Goal: Task Accomplishment & Management: Complete application form

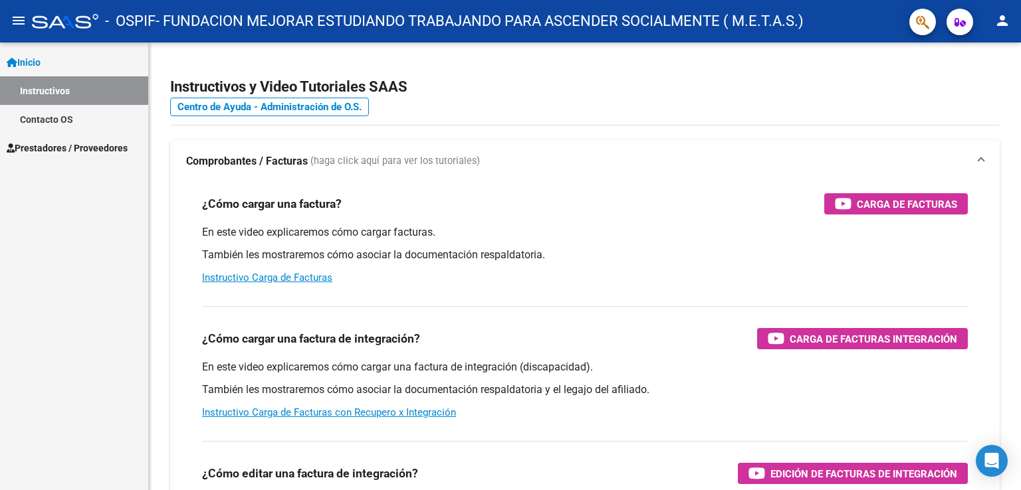
click at [82, 76] on link "Instructivos" at bounding box center [74, 90] width 148 height 29
click at [78, 88] on link "Instructivos" at bounding box center [74, 90] width 148 height 29
click at [60, 95] on link "Instructivos" at bounding box center [74, 90] width 148 height 29
click at [35, 148] on span "Prestadores / Proveedores" at bounding box center [67, 148] width 121 height 15
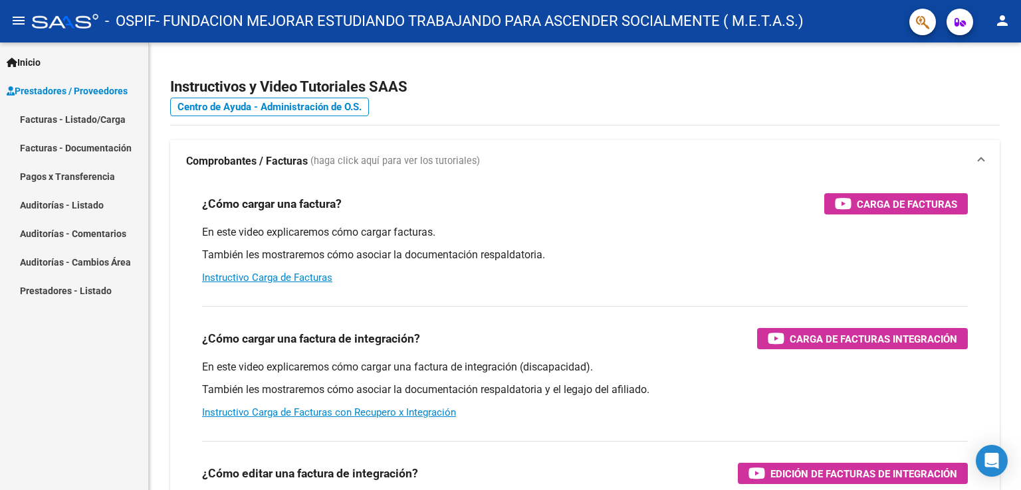
click at [62, 118] on link "Facturas - Listado/Carga" at bounding box center [74, 119] width 148 height 29
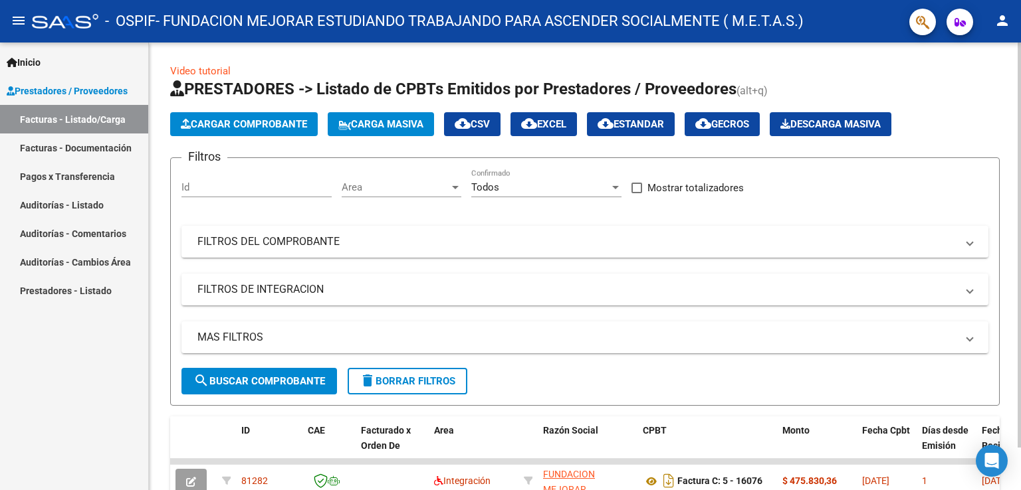
click at [282, 118] on span "Cargar Comprobante" at bounding box center [244, 124] width 126 height 12
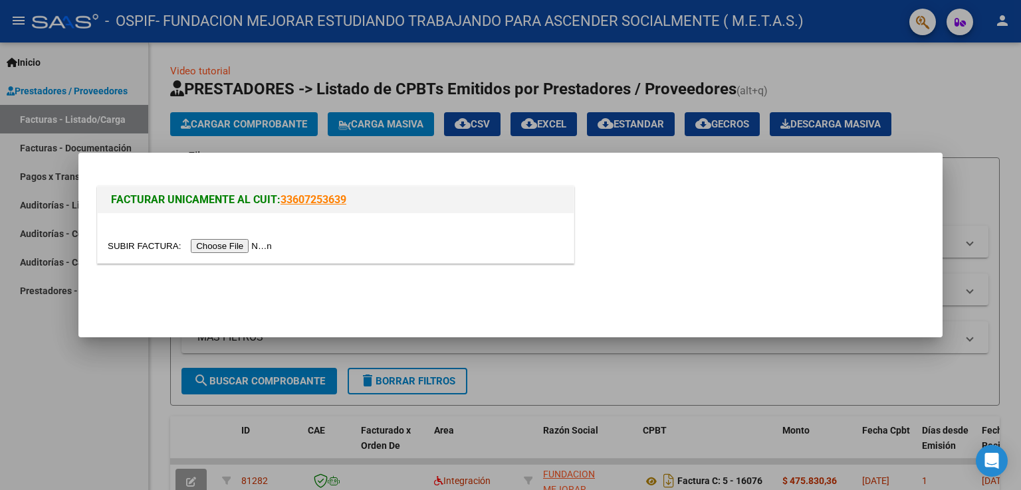
click at [37, 400] on div at bounding box center [510, 245] width 1021 height 490
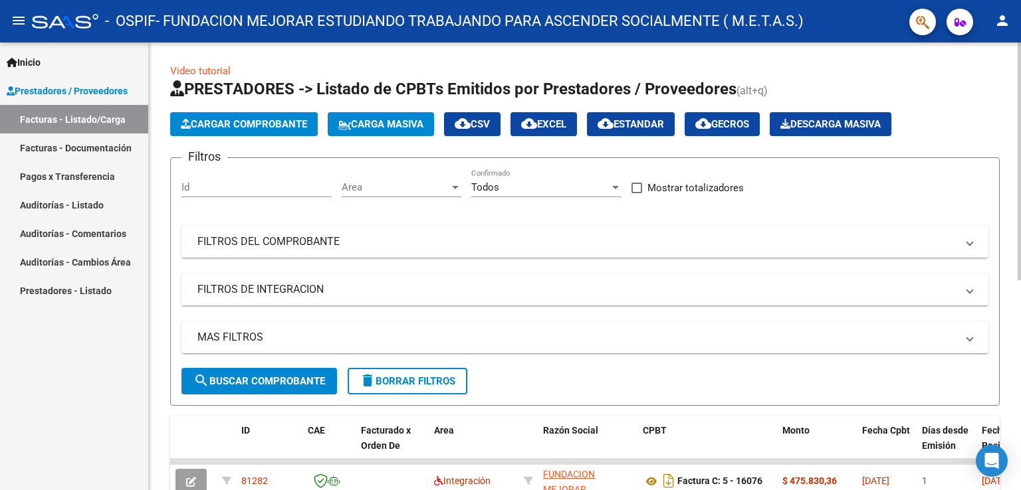
click at [255, 128] on span "Cargar Comprobante" at bounding box center [244, 124] width 126 height 12
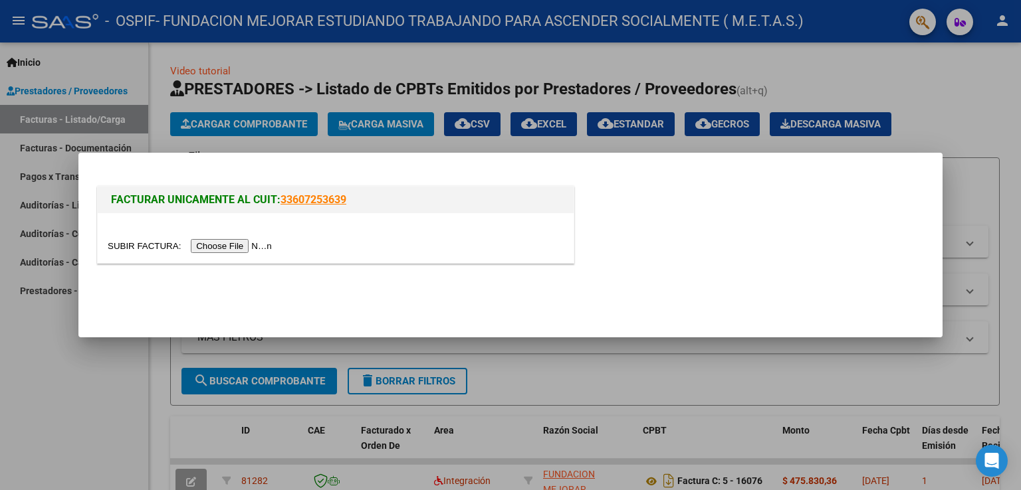
click at [252, 249] on input "file" at bounding box center [192, 246] width 168 height 14
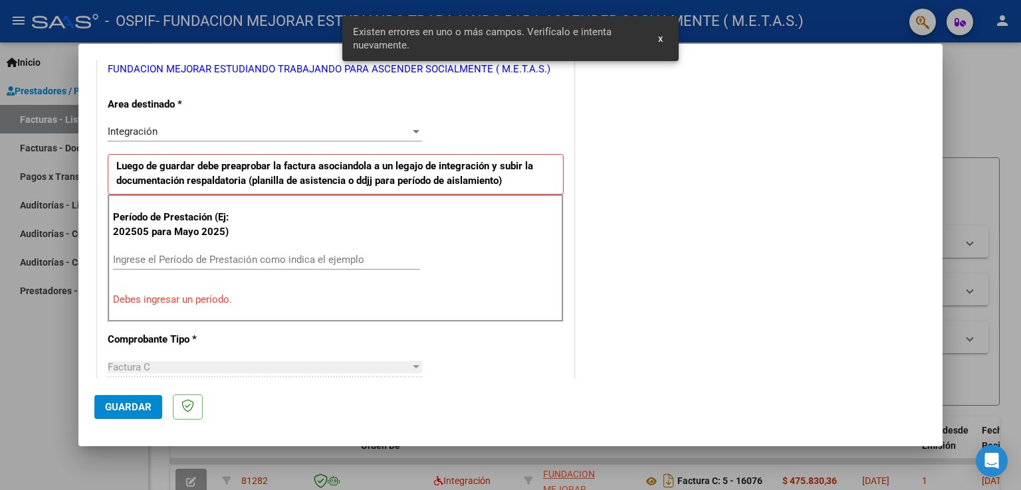
scroll to position [277, 0]
click at [218, 262] on input "Ingrese el Período de Prestación como indica el ejemplo" at bounding box center [266, 259] width 307 height 12
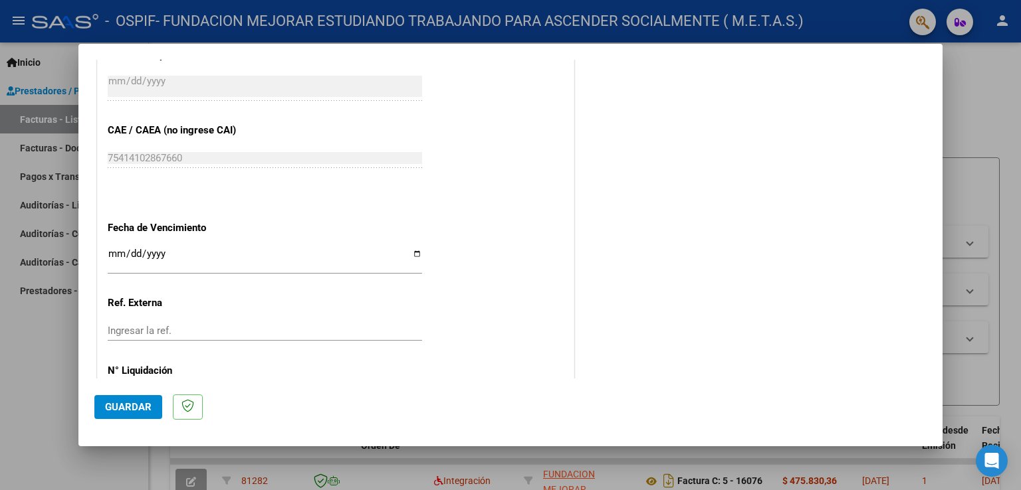
scroll to position [809, 0]
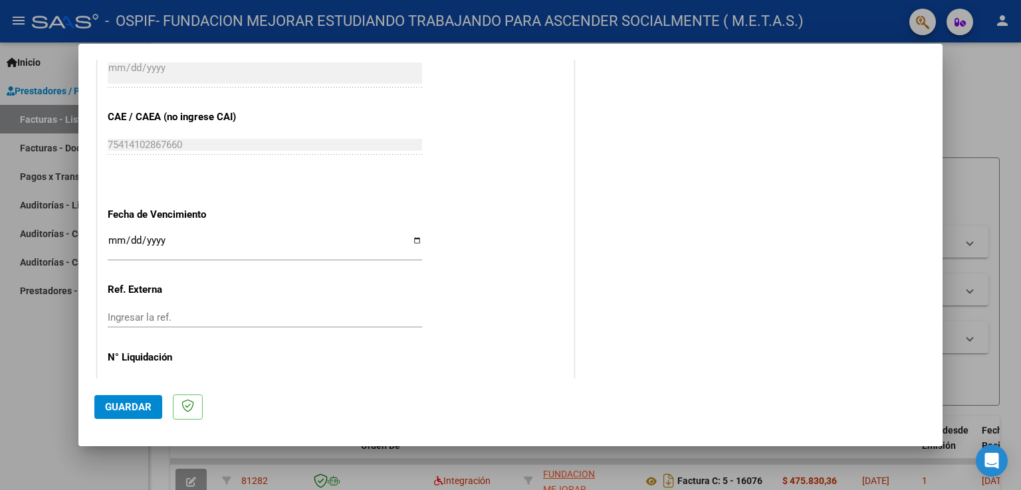
type input "202509"
click at [411, 243] on input "Ingresar la fecha" at bounding box center [265, 245] width 314 height 21
type input "[DATE]"
click at [136, 409] on span "Guardar" at bounding box center [128, 407] width 47 height 12
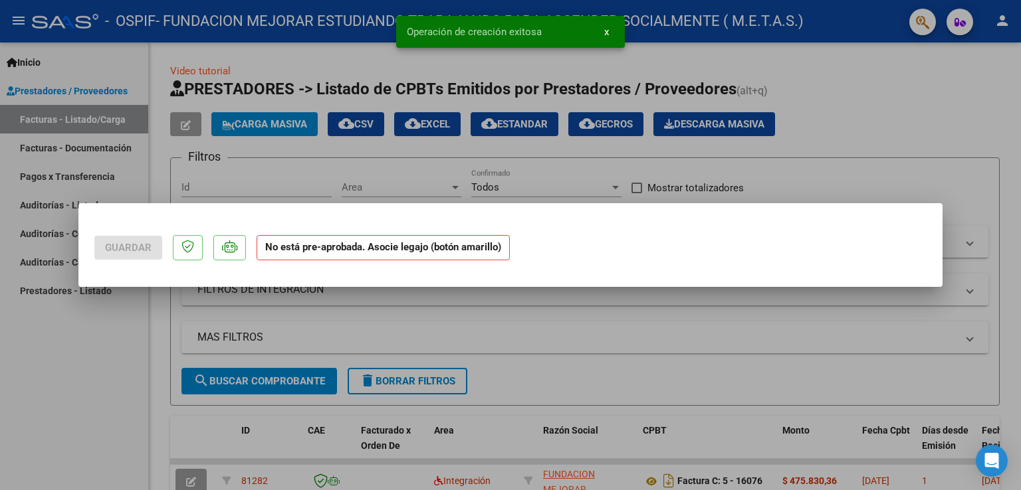
scroll to position [0, 0]
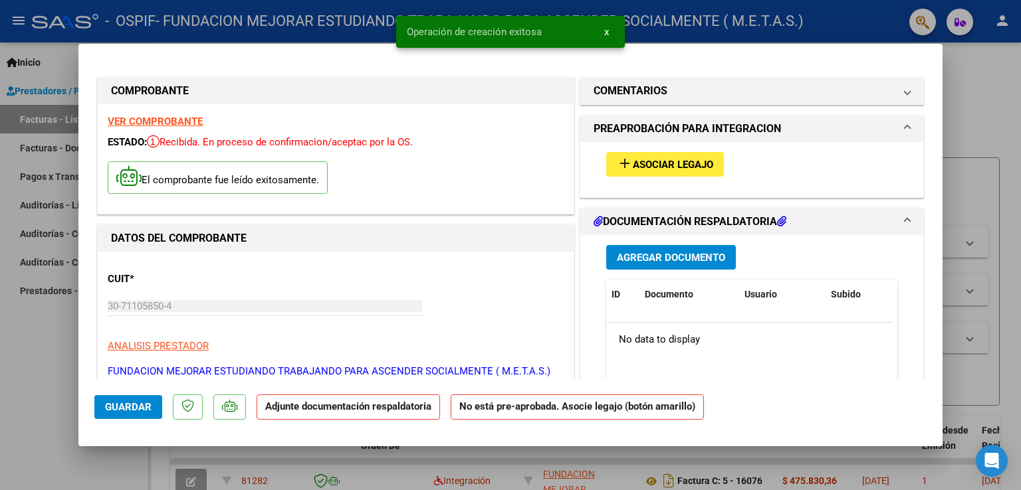
click at [659, 160] on span "Asociar Legajo" at bounding box center [673, 165] width 80 height 12
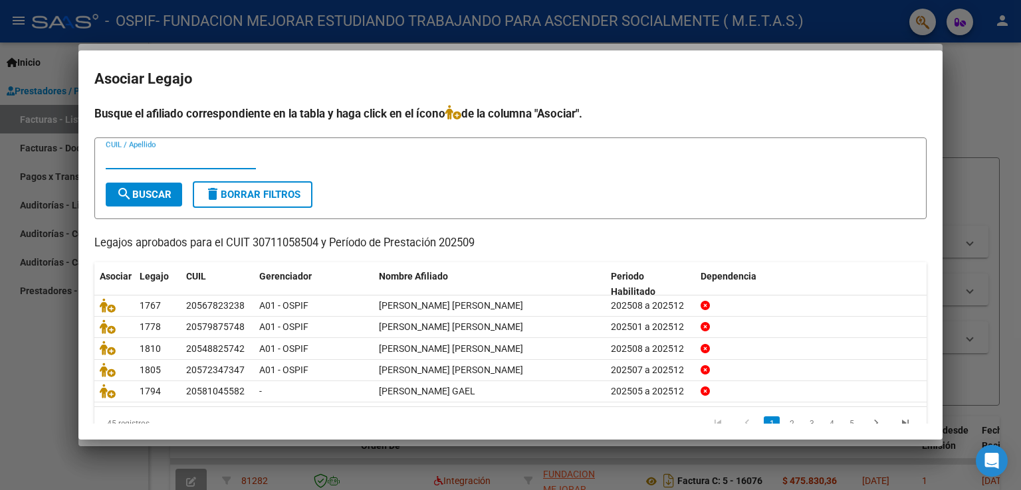
paste input "20548825742"
type input "20548825742"
click at [147, 199] on span "search Buscar" at bounding box center [143, 195] width 55 height 12
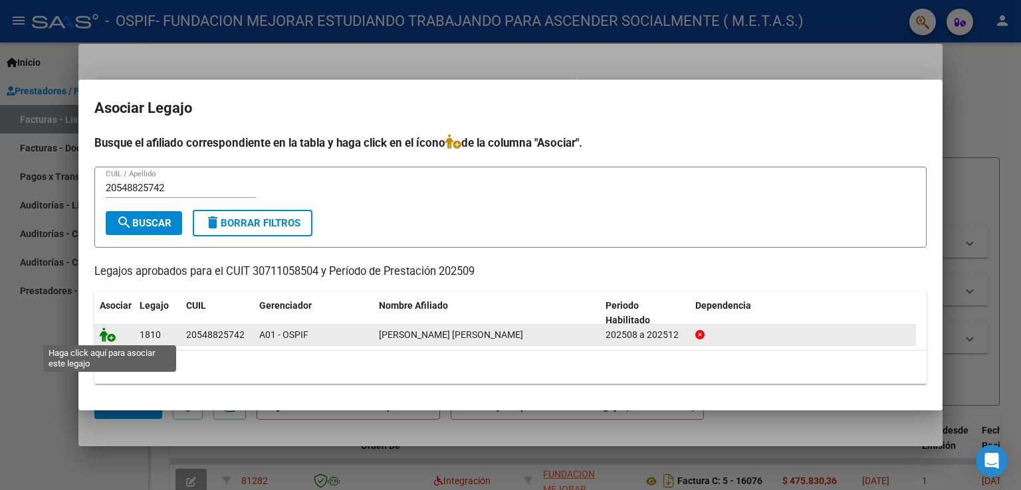
click at [114, 337] on icon at bounding box center [108, 335] width 16 height 15
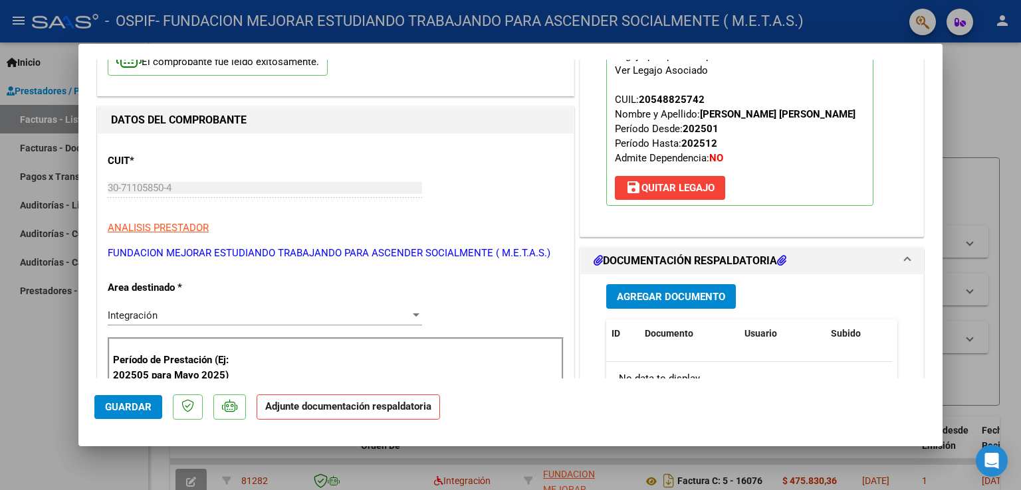
scroll to position [133, 0]
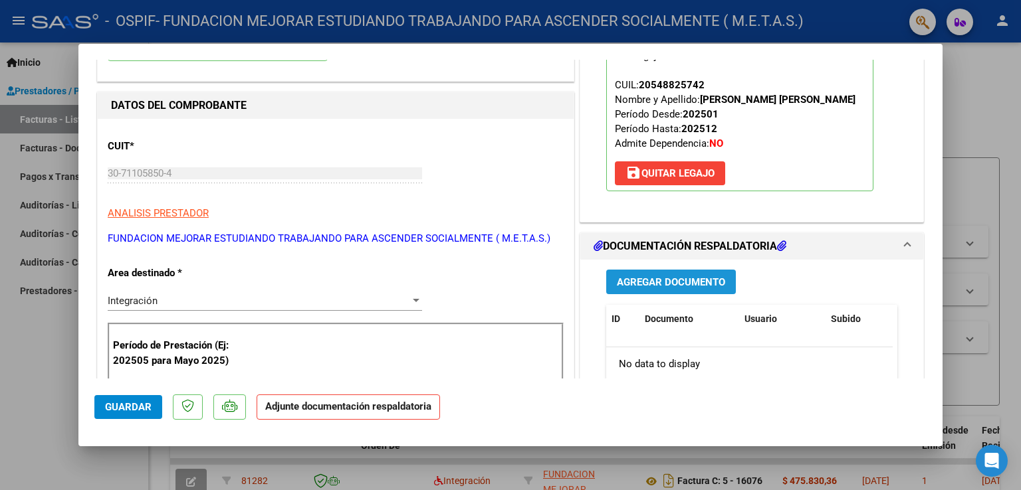
click at [636, 287] on span "Agregar Documento" at bounding box center [671, 282] width 108 height 12
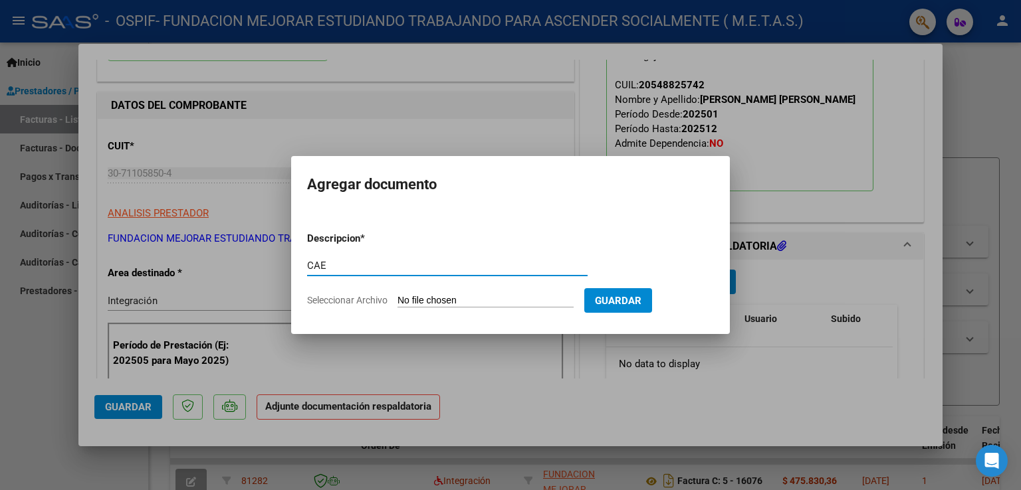
type input "CAE"
click at [429, 303] on input "Seleccionar Archivo" at bounding box center [485, 301] width 176 height 13
type input "C:\fakepath\CAE FC 16077.pdf"
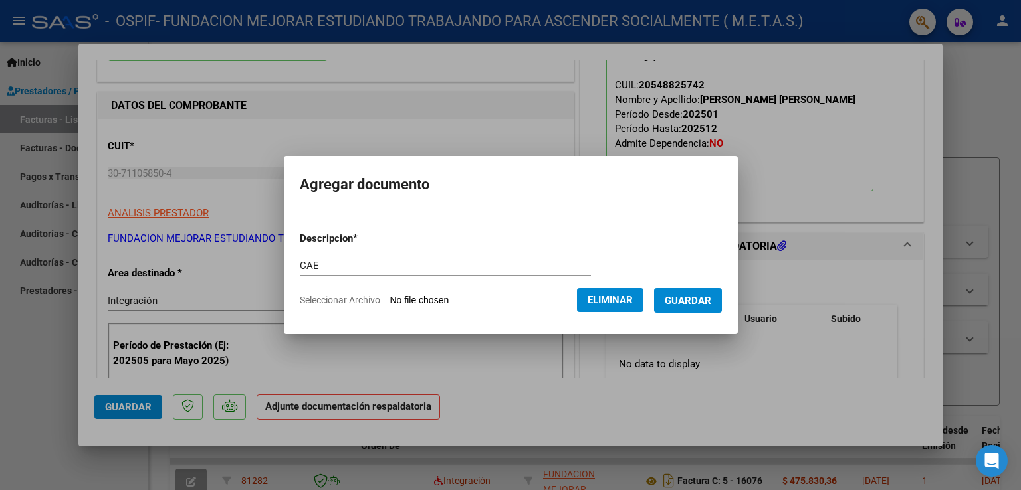
click at [698, 306] on span "Guardar" at bounding box center [687, 301] width 47 height 12
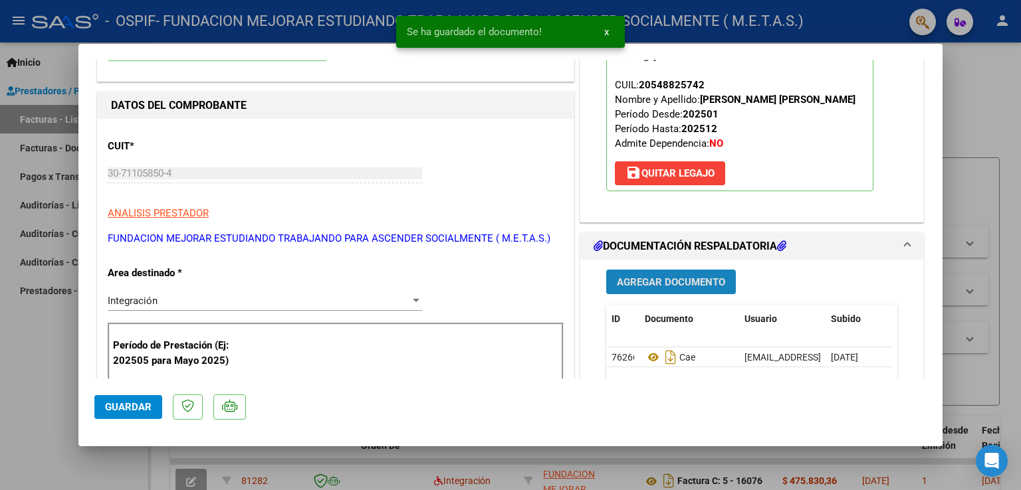
click at [679, 276] on span "Agregar Documento" at bounding box center [671, 282] width 108 height 12
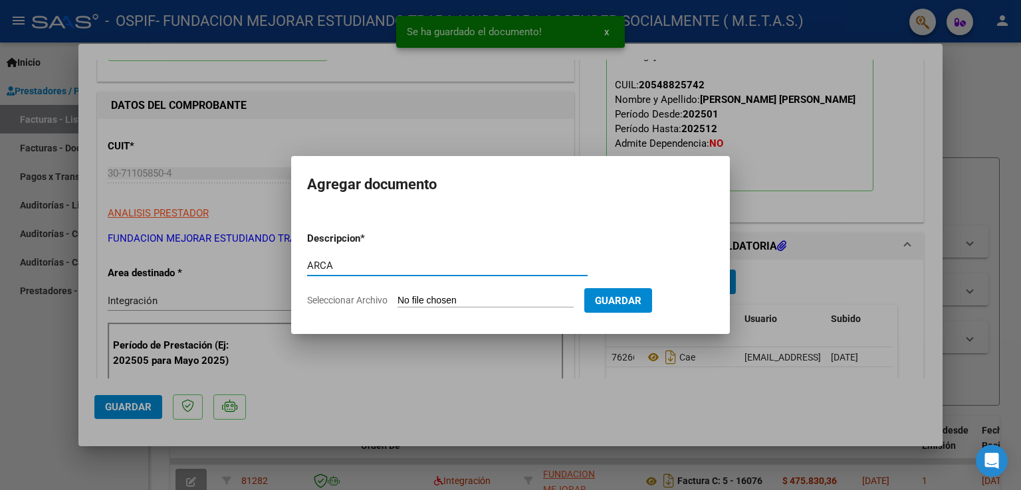
type input "ARCA"
click at [472, 307] on input "Seleccionar Archivo" at bounding box center [485, 301] width 176 height 13
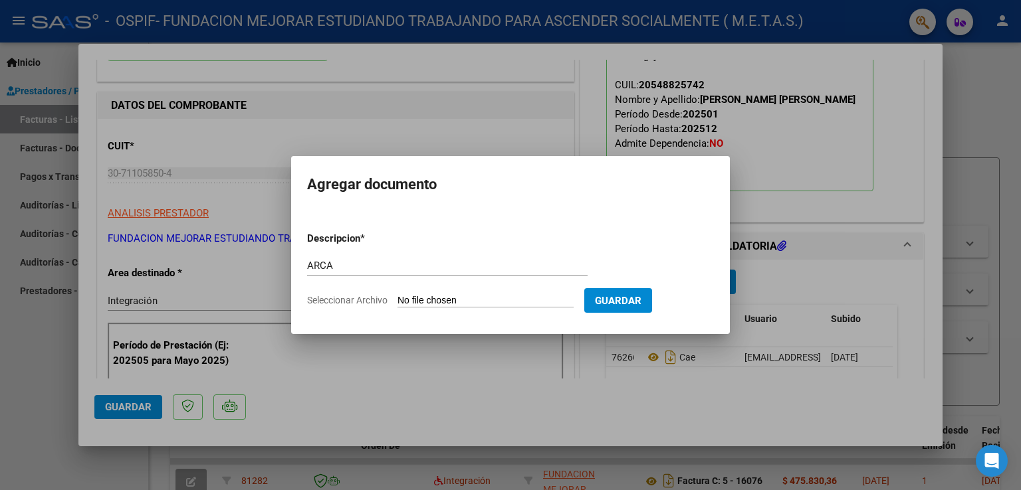
type input "C:\fakepath\AFIP ARCA.pdf"
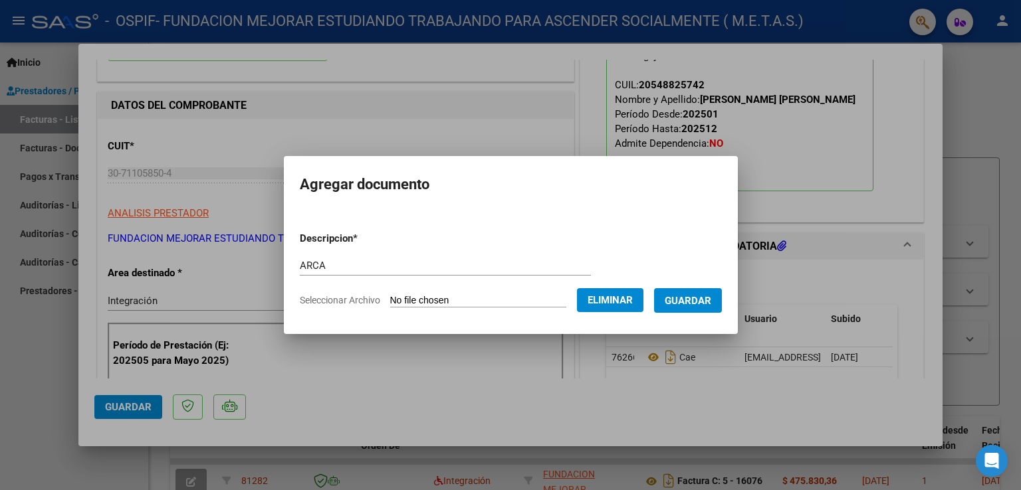
click at [702, 304] on span "Guardar" at bounding box center [687, 301] width 47 height 12
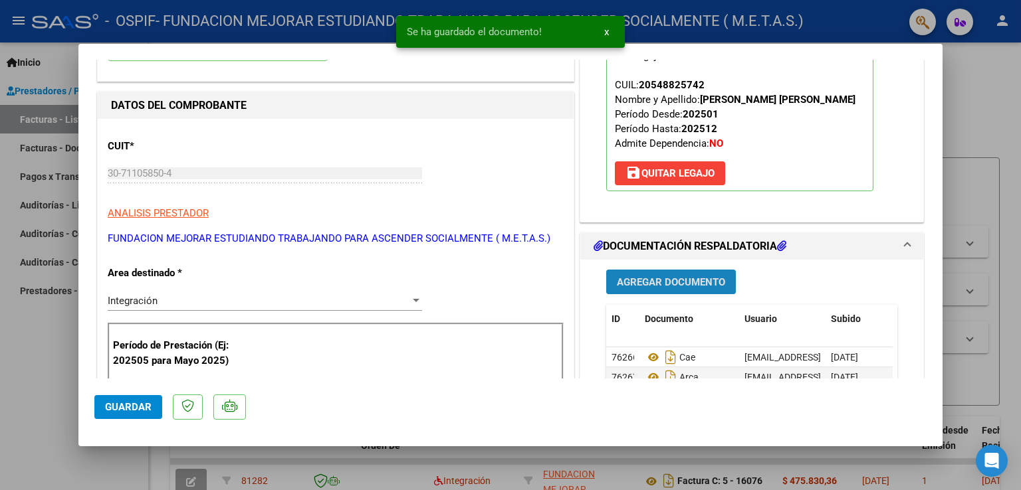
click at [683, 286] on span "Agregar Documento" at bounding box center [671, 282] width 108 height 12
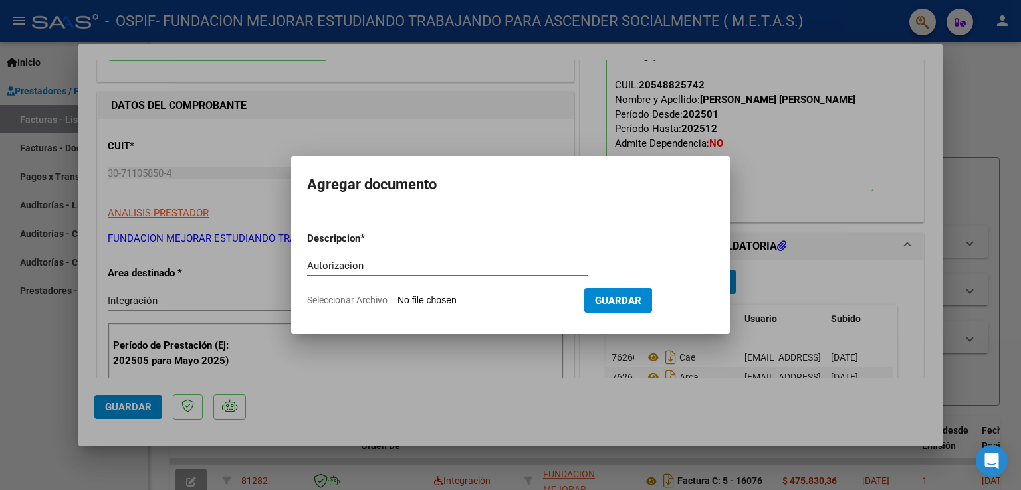
type input "Autorizacion"
click at [431, 301] on input "Seleccionar Archivo" at bounding box center [485, 301] width 176 height 13
type input "C:\fakepath\[PERSON_NAME] (Ago-Dic).pdf"
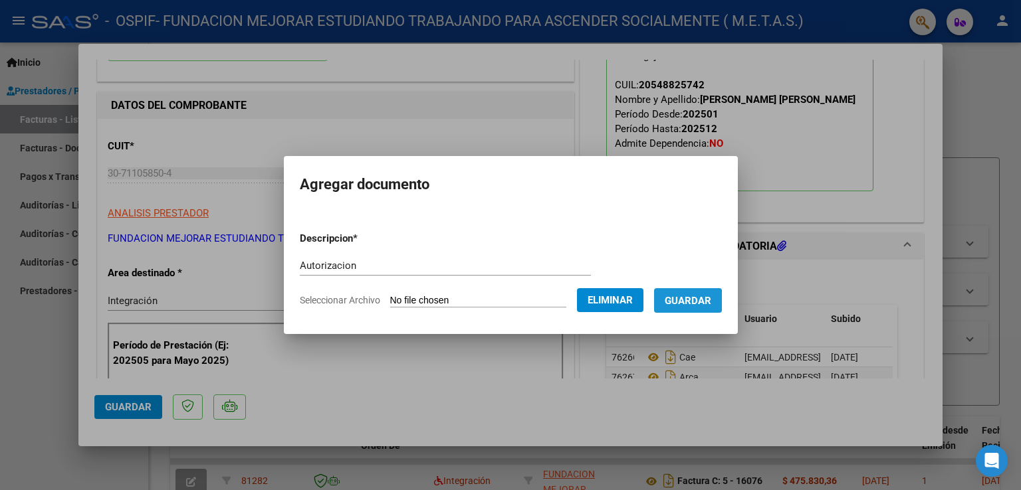
click at [686, 302] on span "Guardar" at bounding box center [687, 301] width 47 height 12
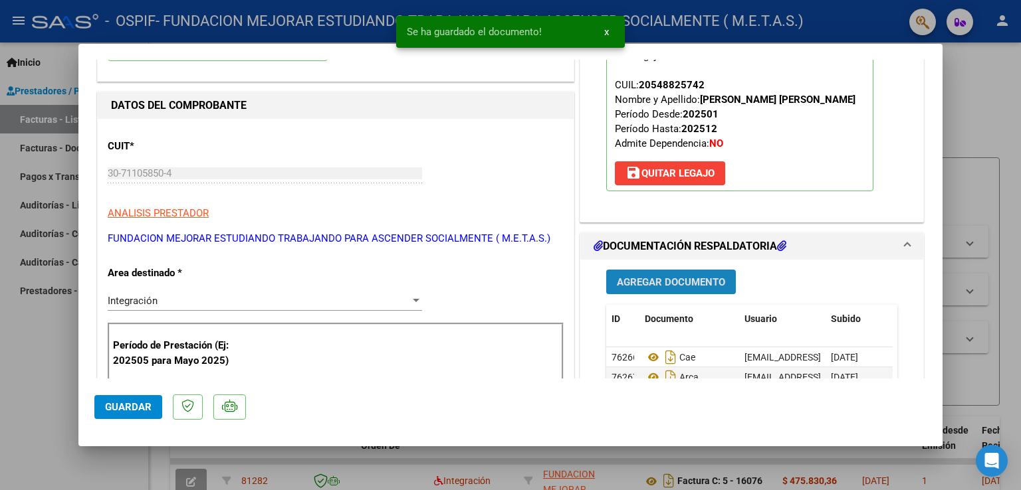
click at [659, 284] on span "Agregar Documento" at bounding box center [671, 282] width 108 height 12
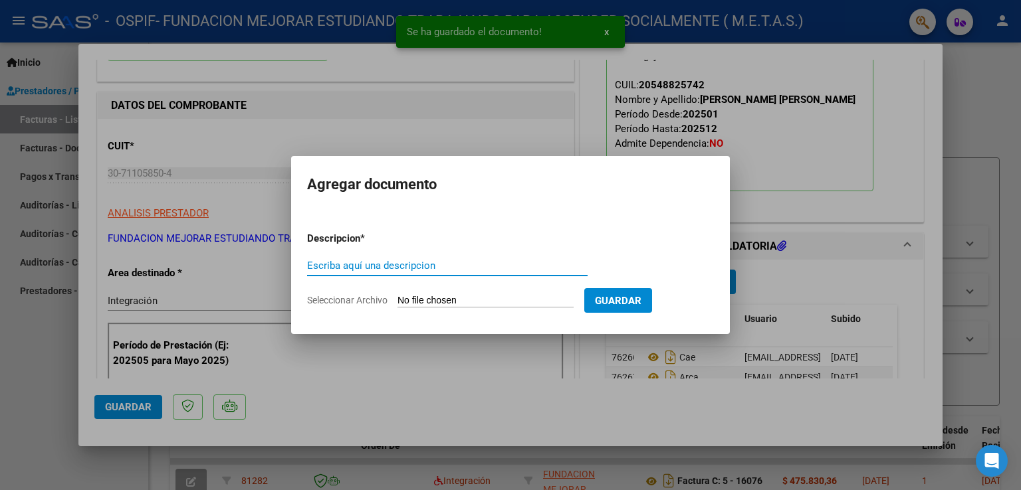
click at [411, 268] on input "Escriba aquí una descripcion" at bounding box center [447, 266] width 280 height 12
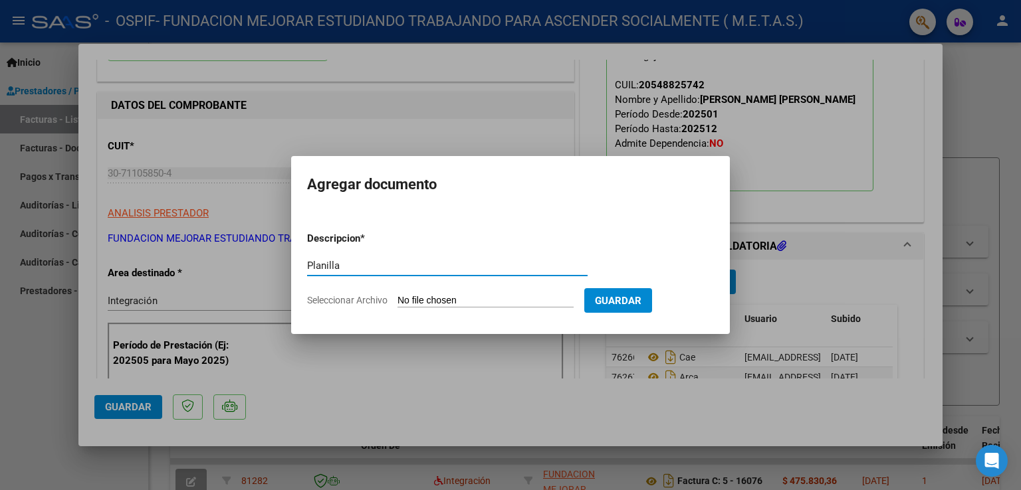
type input "Planilla"
click at [508, 302] on input "Seleccionar Archivo" at bounding box center [485, 301] width 176 height 13
type input "C:\fakepath\[PERSON_NAME] - Planilla asistencia Septiembre.pdf"
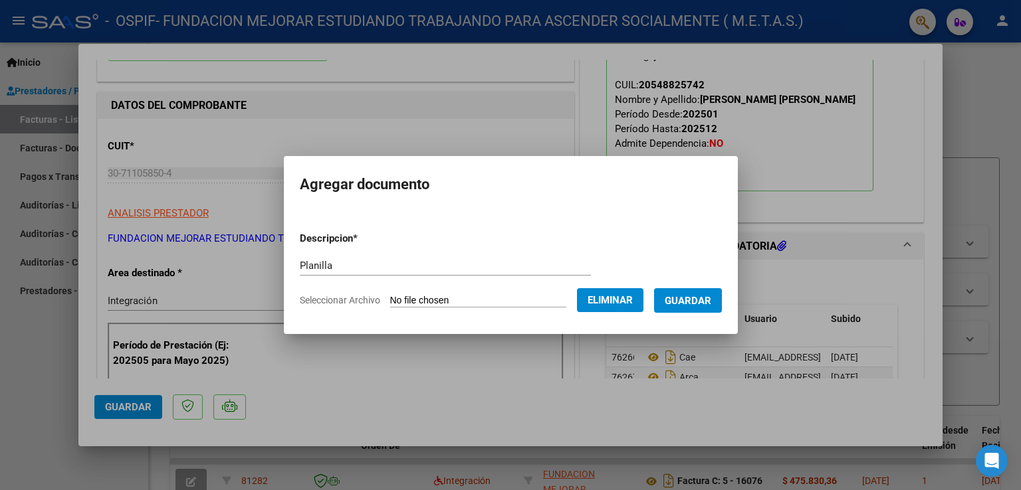
click at [676, 300] on span "Guardar" at bounding box center [687, 301] width 47 height 12
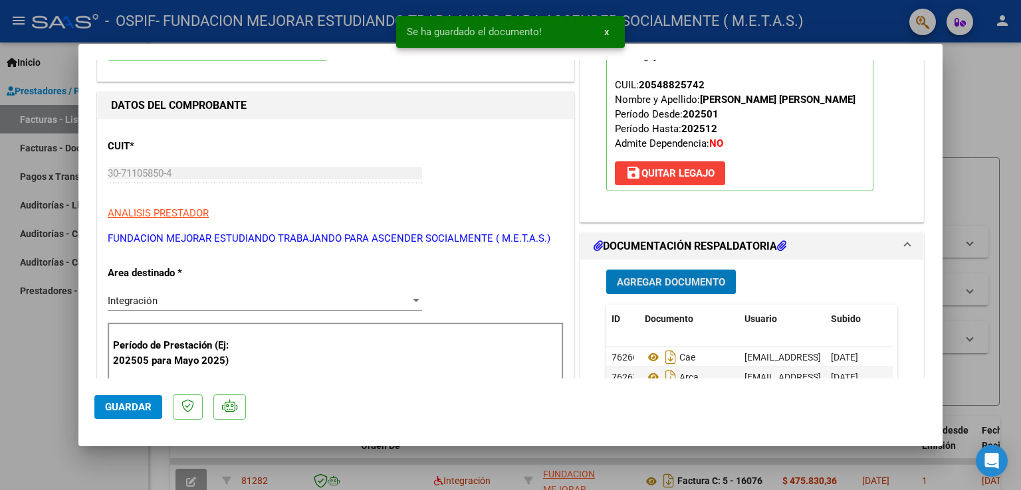
click at [662, 292] on button "Agregar Documento" at bounding box center [671, 282] width 130 height 25
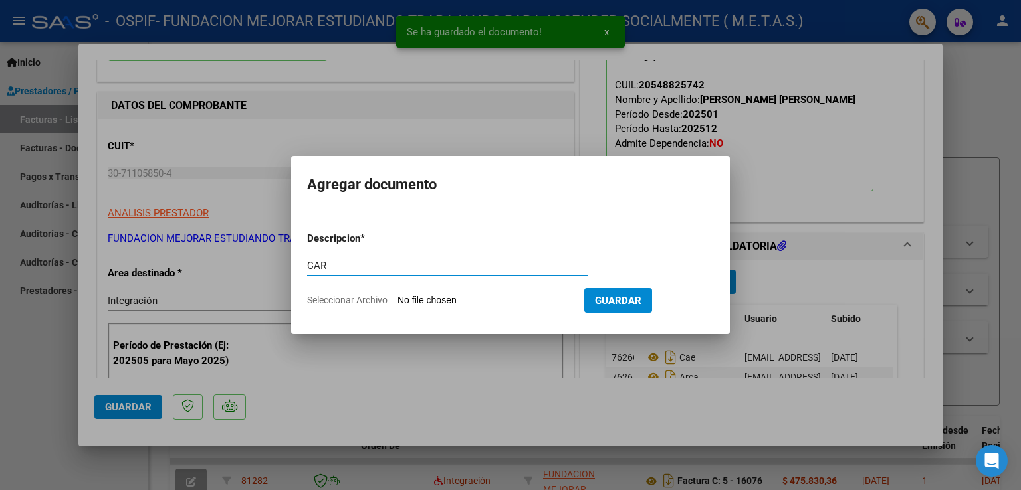
type input "CAR"
click at [420, 297] on input "Seleccionar Archivo" at bounding box center [485, 301] width 176 height 13
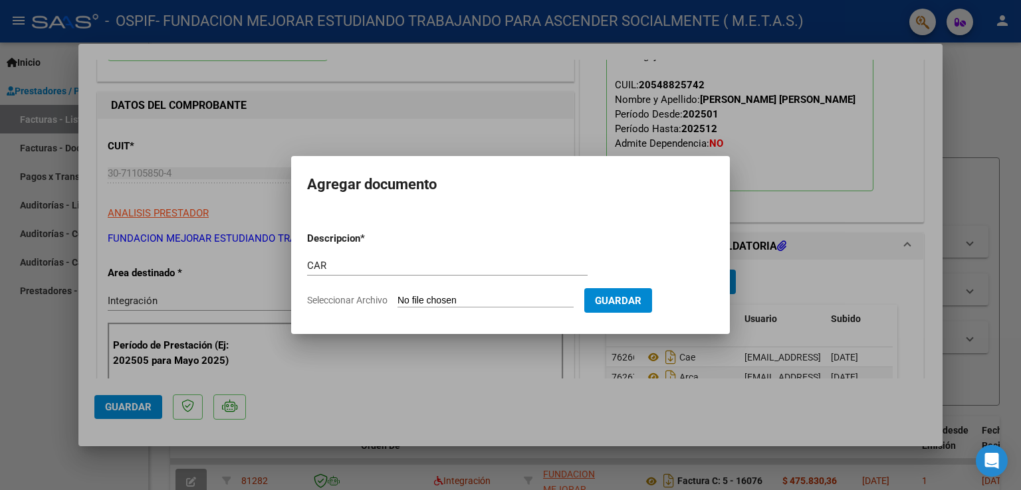
type input "C:\fakepath\CAR Septiembre [PERSON_NAME] [PERSON_NAME].pdf"
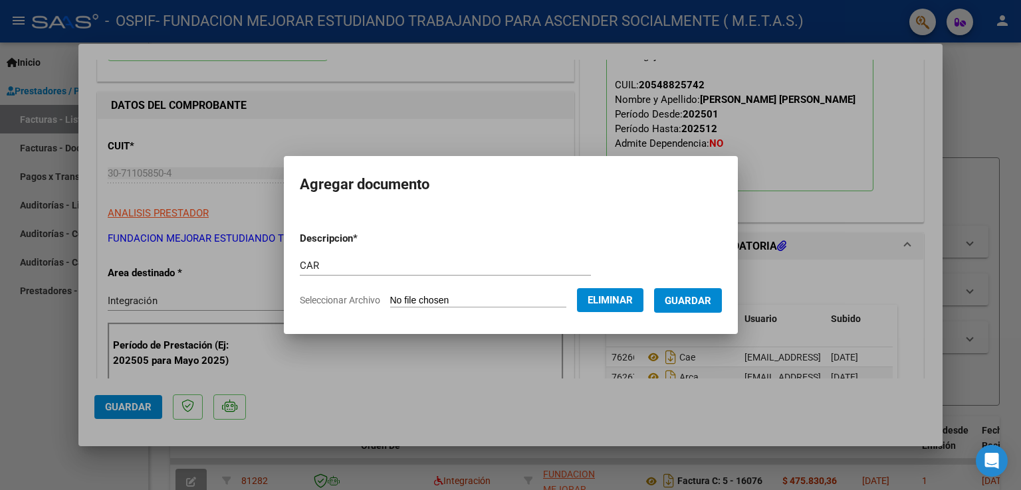
click at [711, 295] on span "Guardar" at bounding box center [687, 301] width 47 height 12
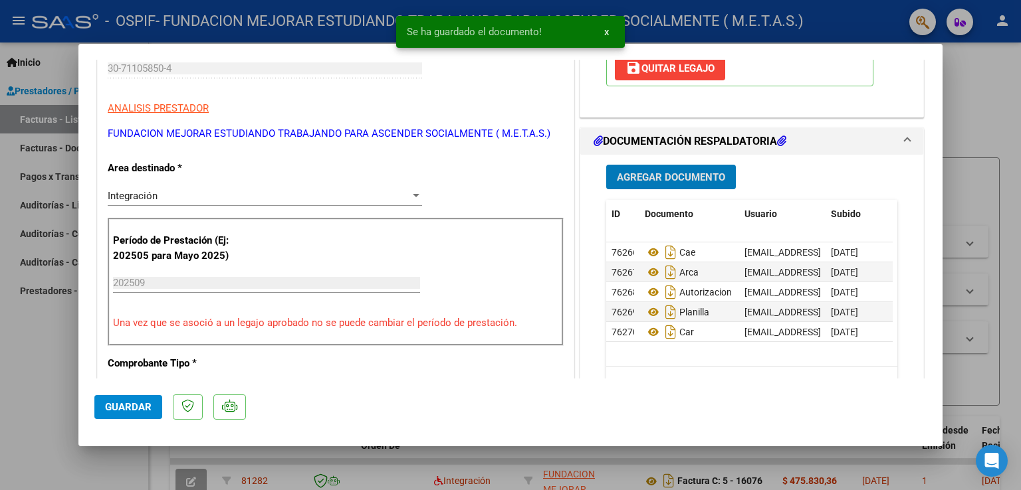
scroll to position [266, 0]
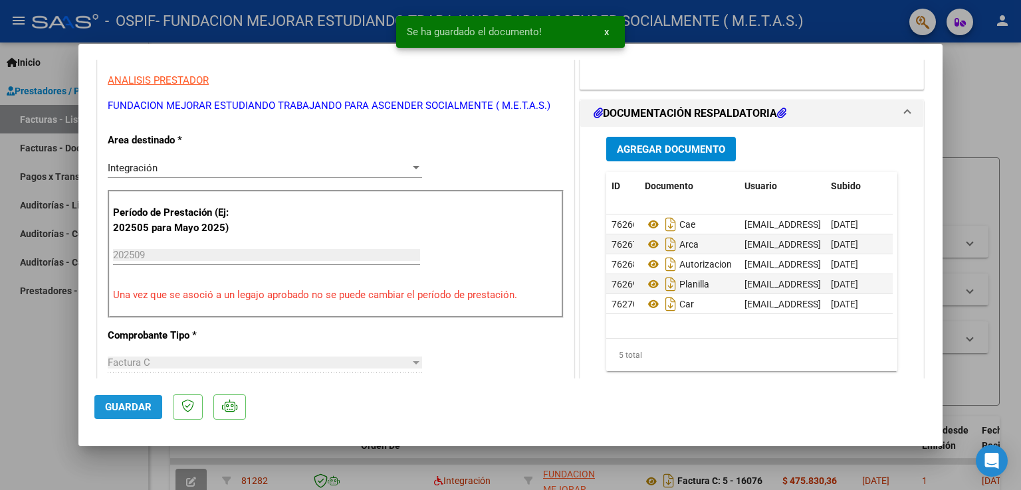
click at [114, 412] on span "Guardar" at bounding box center [128, 407] width 47 height 12
click at [13, 407] on div at bounding box center [510, 245] width 1021 height 490
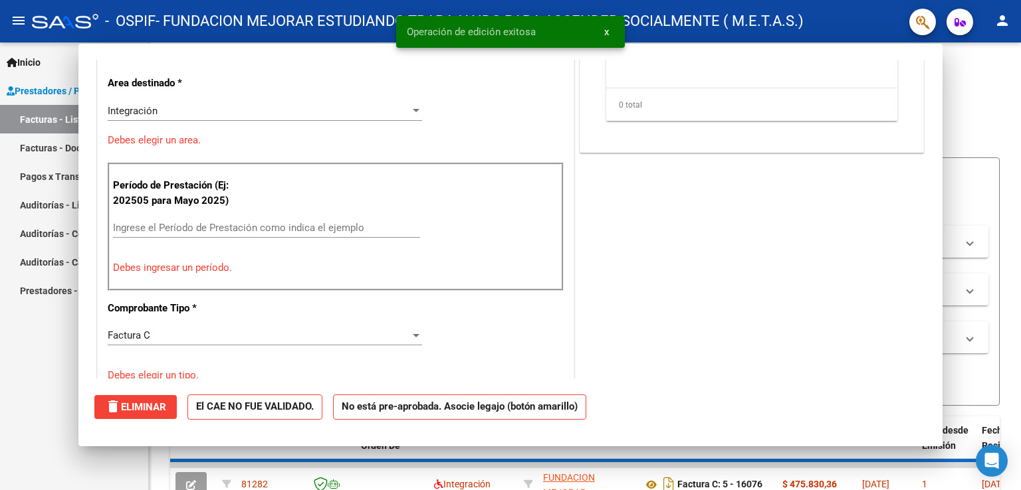
scroll to position [0, 0]
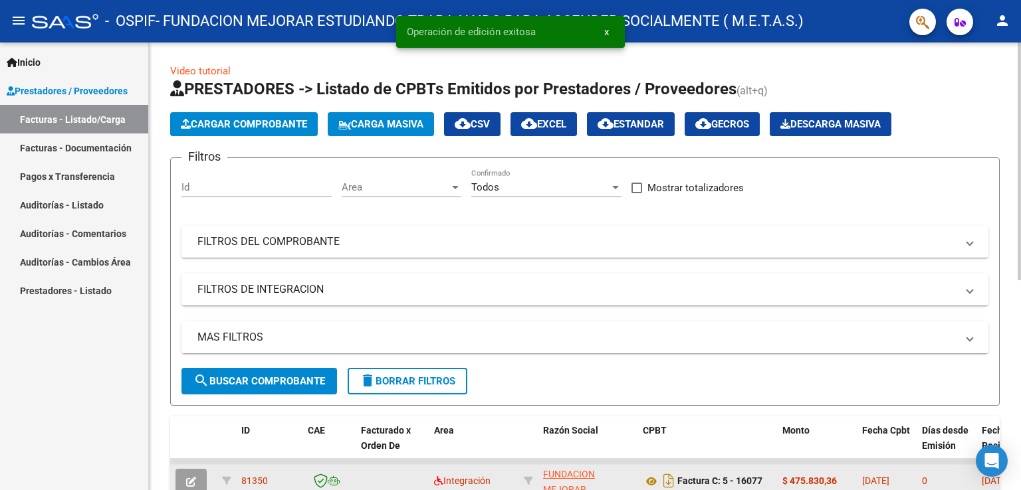
click at [498, 488] on datatable-body-cell "Integración" at bounding box center [474, 481] width 90 height 33
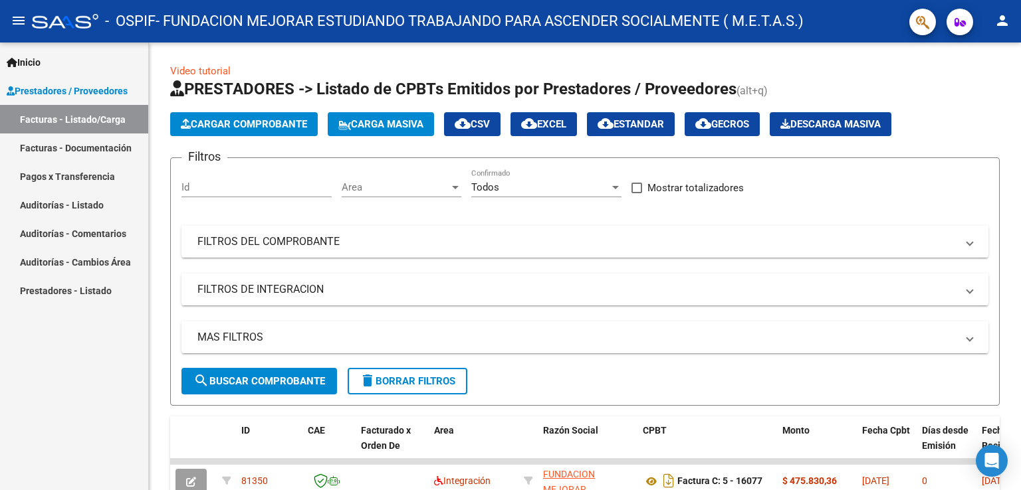
click at [997, 25] on mat-icon "person" at bounding box center [1002, 21] width 16 height 16
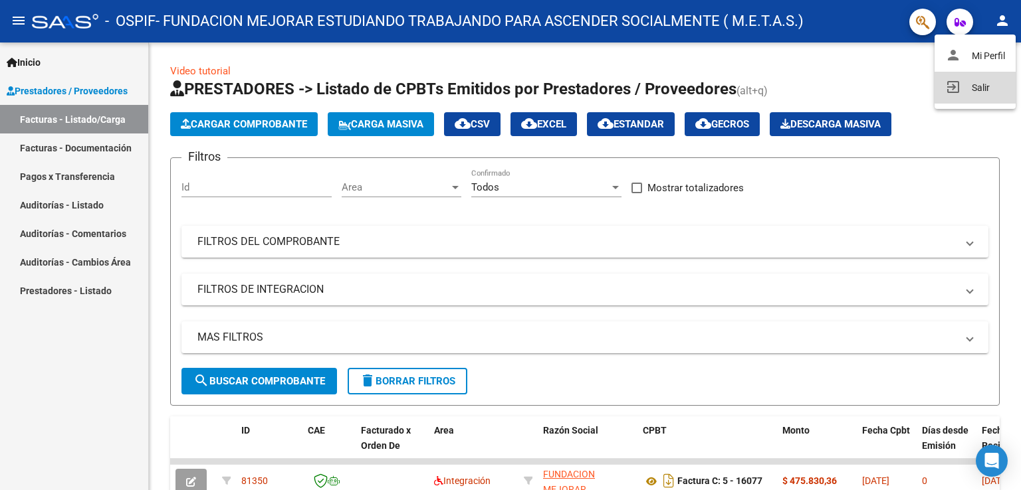
click at [983, 88] on button "exit_to_app Salir" at bounding box center [974, 88] width 81 height 32
